Goal: Information Seeking & Learning: Find specific fact

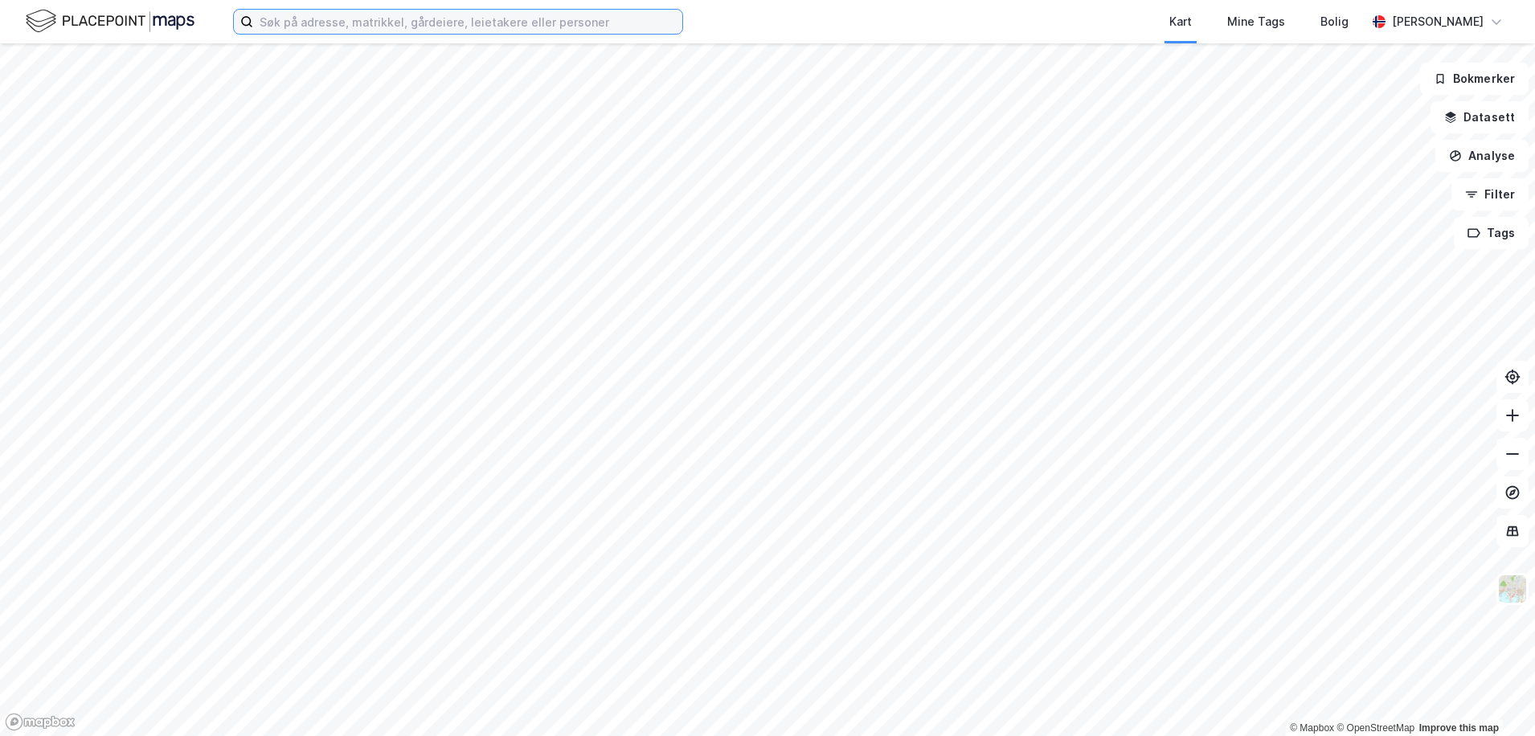
click at [492, 27] on input at bounding box center [467, 22] width 429 height 24
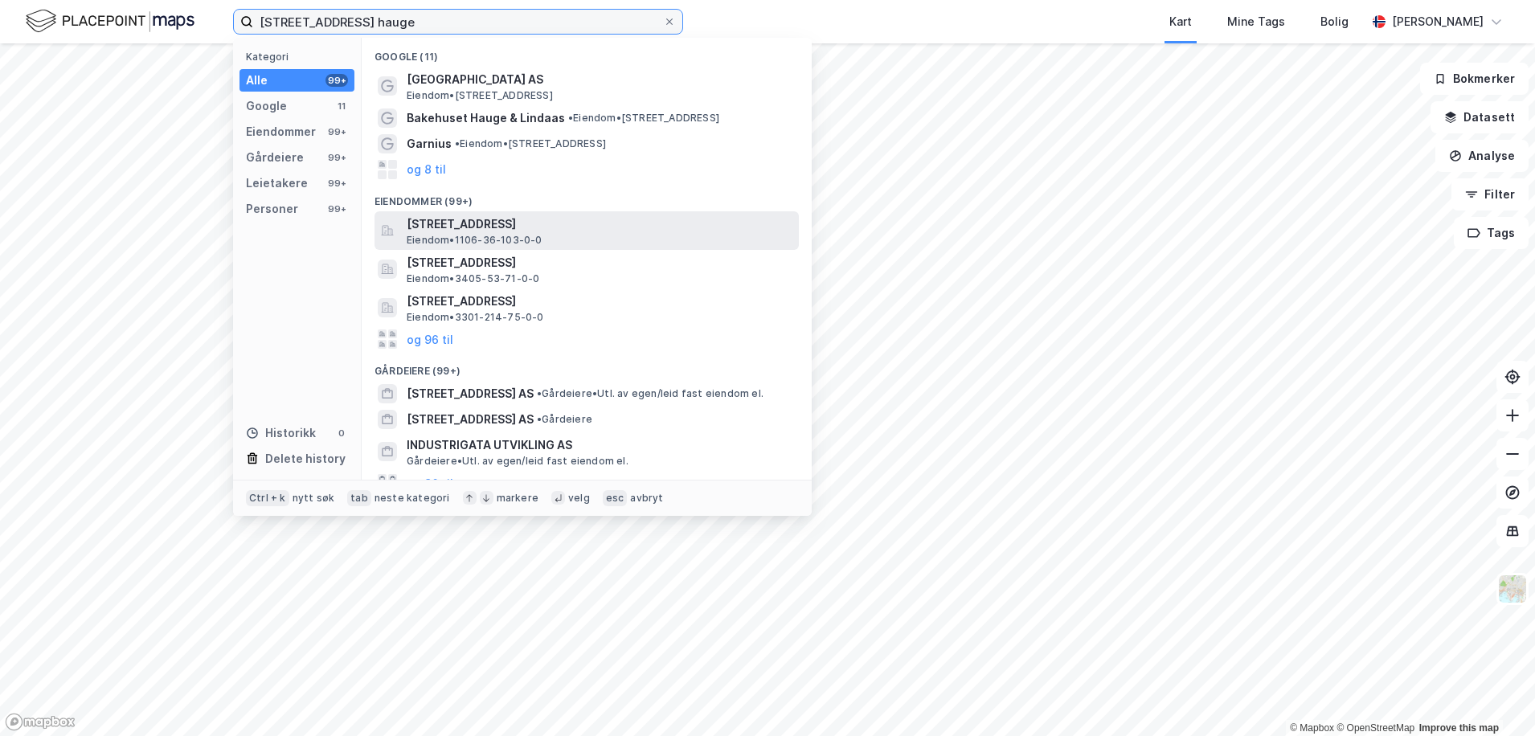
type input "[STREET_ADDRESS] hauge"
click at [510, 220] on span "[STREET_ADDRESS]" at bounding box center [600, 224] width 386 height 19
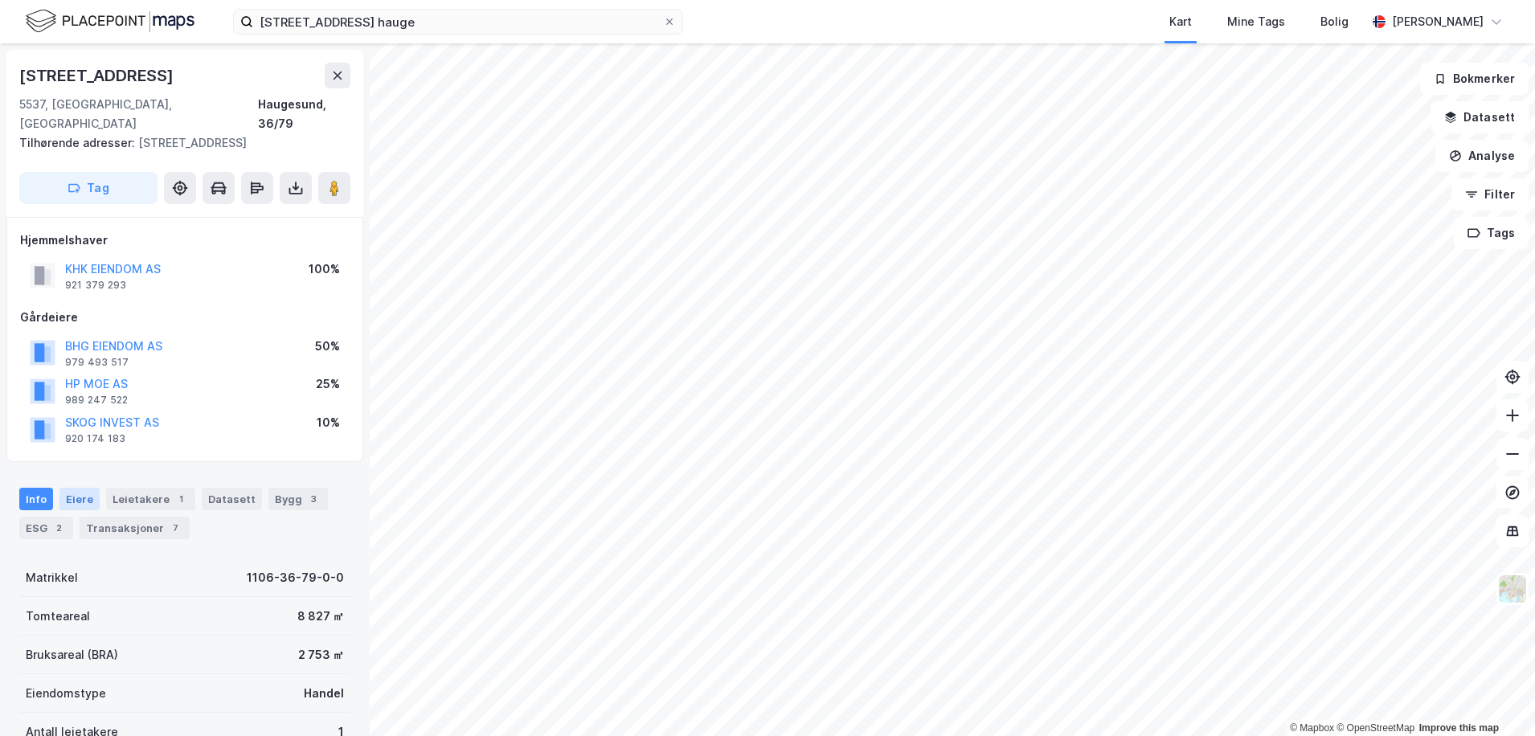
click at [84, 488] on div "Eiere" at bounding box center [79, 499] width 40 height 23
